Goal: Task Accomplishment & Management: Complete application form

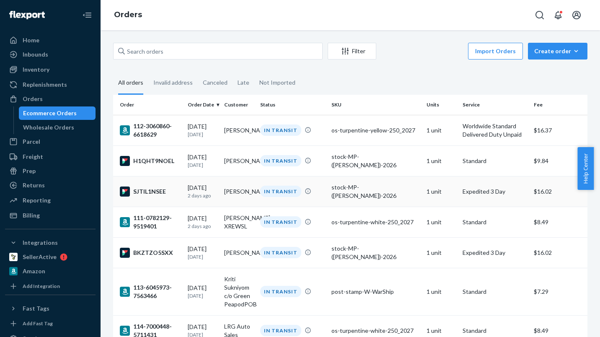
click at [360, 187] on div "stock-MP-([PERSON_NAME])-2026" at bounding box center [375, 191] width 88 height 17
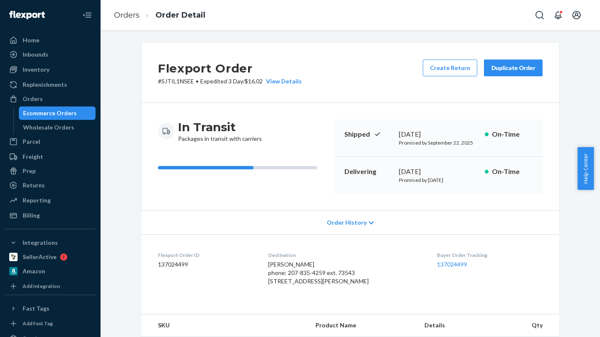
click at [510, 66] on div "Duplicate Order" at bounding box center [513, 68] width 44 height 8
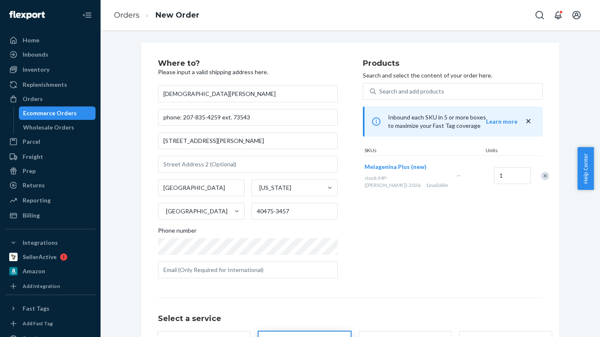
type input "[DEMOGRAPHIC_DATA][PERSON_NAME]"
drag, startPoint x: 180, startPoint y: 114, endPoint x: 327, endPoint y: 116, distance: 147.1
click at [327, 116] on input "phone: 207-835-4259 ext. 73543" at bounding box center [248, 117] width 180 height 17
paste input "763-225-9463 ext. 58145"
type input "phone: 763-225-9463 ext. 58145"
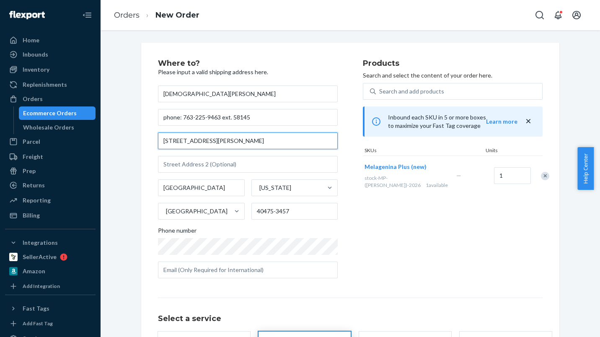
drag, startPoint x: 207, startPoint y: 139, endPoint x: 113, endPoint y: 123, distance: 94.8
click at [113, 123] on div "Where to? Please input a valid shipping address here. [PERSON_NAME] phone: 763-…" at bounding box center [350, 233] width 487 height 381
paste input "[STREET_ADDRESS]"
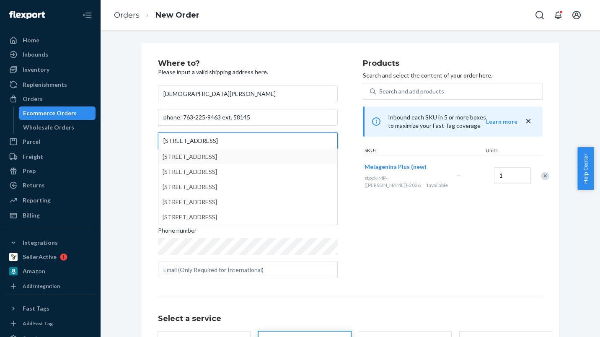
type input "[STREET_ADDRESS]"
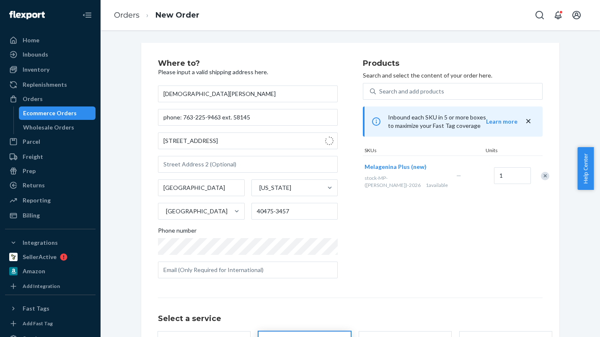
type input "5"
type input "Torrance"
type input "90501"
type input "[STREET_ADDRESS]"
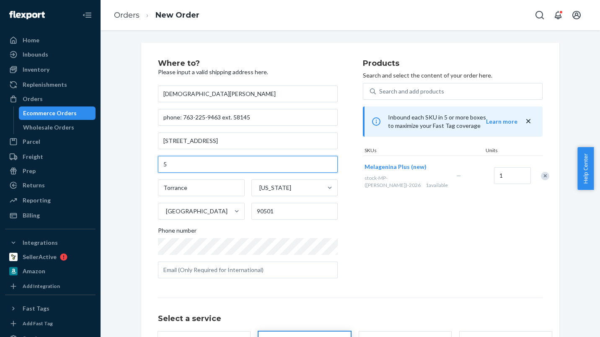
click at [176, 165] on input "5" at bounding box center [248, 164] width 180 height 17
type input "Apt 5"
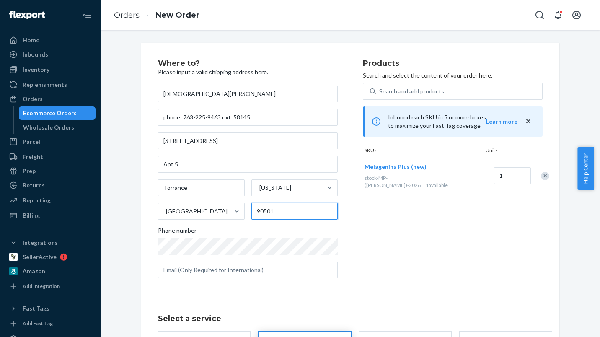
click at [295, 210] on input "90501" at bounding box center [294, 211] width 87 height 17
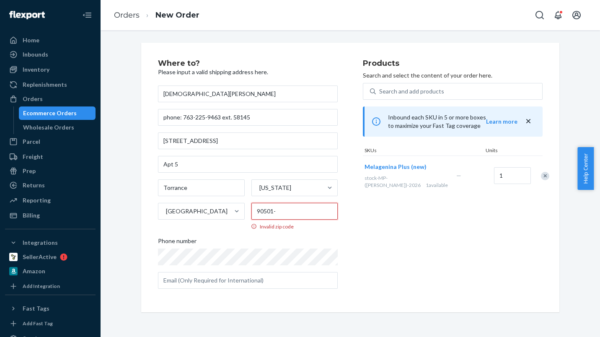
paste input "1991"
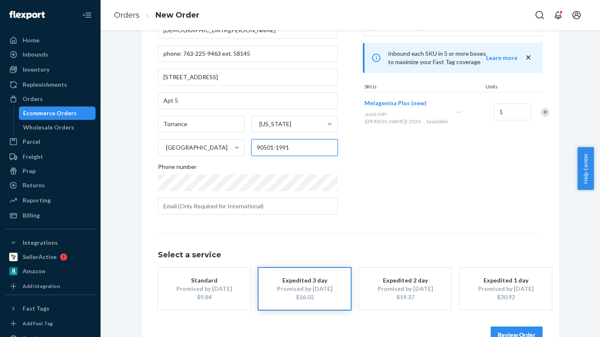
scroll to position [65, 0]
type input "90501-1991"
click at [208, 293] on div "$9.84" at bounding box center [204, 296] width 67 height 8
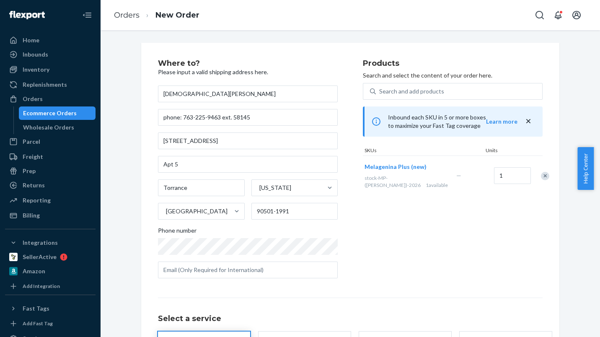
scroll to position [86, 0]
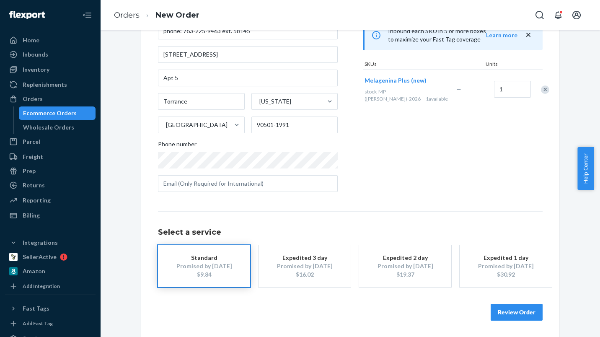
click at [527, 311] on button "Review Order" at bounding box center [517, 312] width 52 height 17
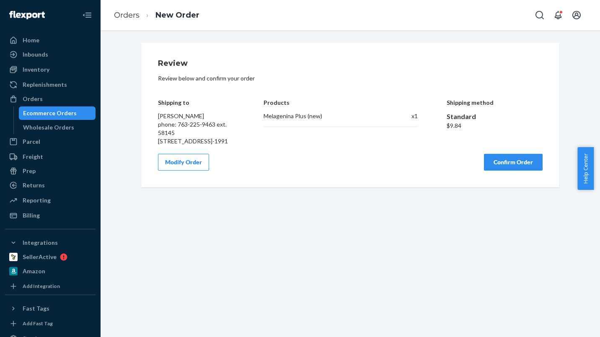
scroll to position [0, 0]
click at [501, 171] on button "Confirm Order" at bounding box center [513, 162] width 59 height 17
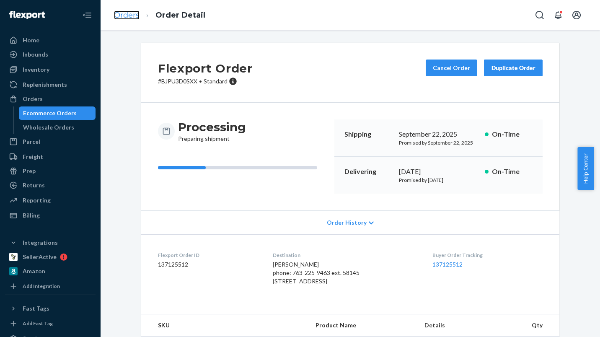
click at [130, 19] on link "Orders" at bounding box center [127, 14] width 26 height 9
